Goal: Navigation & Orientation: Find specific page/section

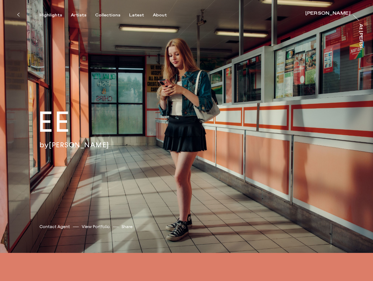
click at [186, 140] on div "EE by [PERSON_NAME] [PERSON_NAME] Contact Agent View Portfolio Share [URL][DOMA…" at bounding box center [186, 126] width 373 height 253
click at [18, 15] on icon at bounding box center [18, 14] width 3 height 5
click at [55, 15] on div "Highlights" at bounding box center [50, 15] width 23 height 5
click at [82, 15] on div "Artists" at bounding box center [79, 15] width 16 height 5
click at [110, 15] on div "Collections" at bounding box center [107, 15] width 25 height 5
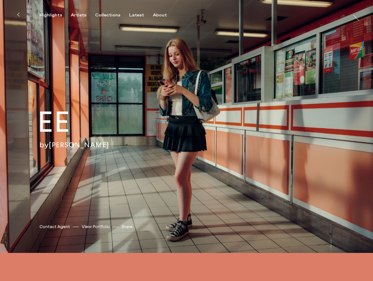
click at [138, 15] on div "Latest" at bounding box center [136, 15] width 15 height 5
click at [160, 15] on div "About" at bounding box center [160, 15] width 14 height 5
